Goal: Task Accomplishment & Management: Manage account settings

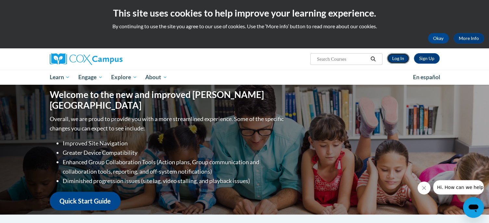
click at [395, 58] on link "Log In" at bounding box center [398, 58] width 22 height 10
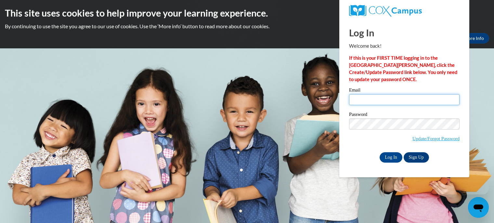
click at [383, 100] on input "Email" at bounding box center [404, 99] width 110 height 11
type input "tbishop@kusd.edu"
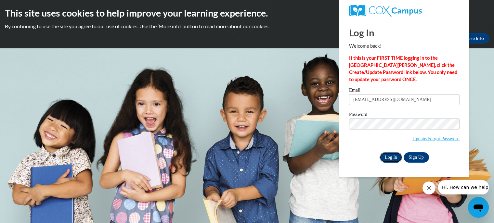
click at [383, 160] on input "Log In" at bounding box center [390, 157] width 23 height 10
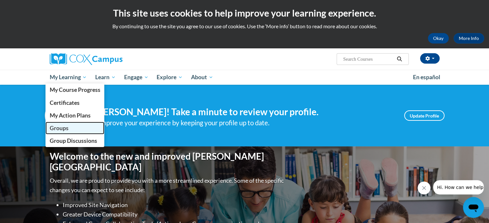
click at [61, 128] on span "Groups" at bounding box center [58, 128] width 19 height 7
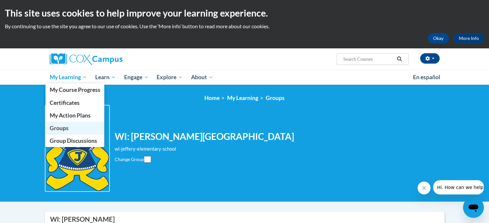
click at [63, 129] on span "Groups" at bounding box center [58, 128] width 19 height 7
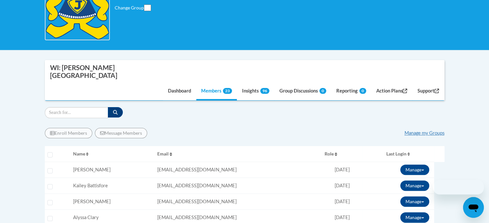
scroll to position [152, 0]
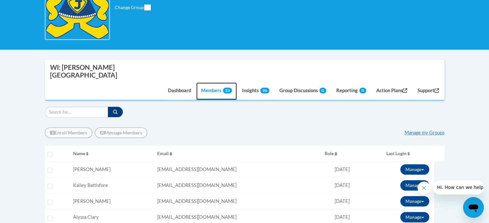
click at [207, 83] on link "Members 23" at bounding box center [216, 92] width 41 height 18
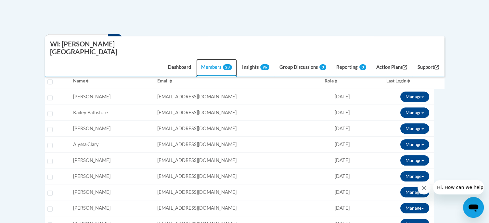
scroll to position [226, 0]
